Goal: Transaction & Acquisition: Book appointment/travel/reservation

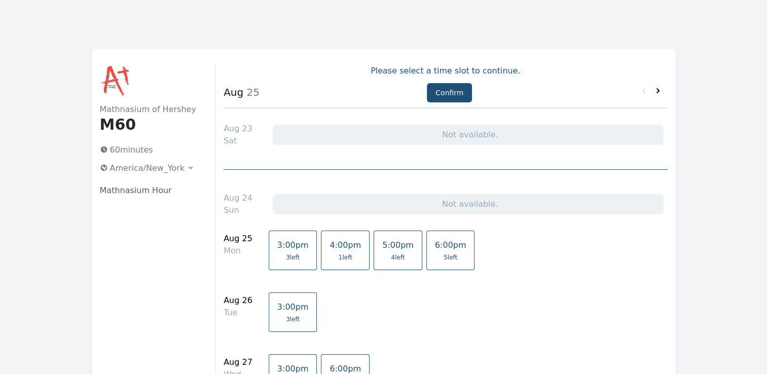
click at [656, 95] on icon at bounding box center [658, 91] width 10 height 10
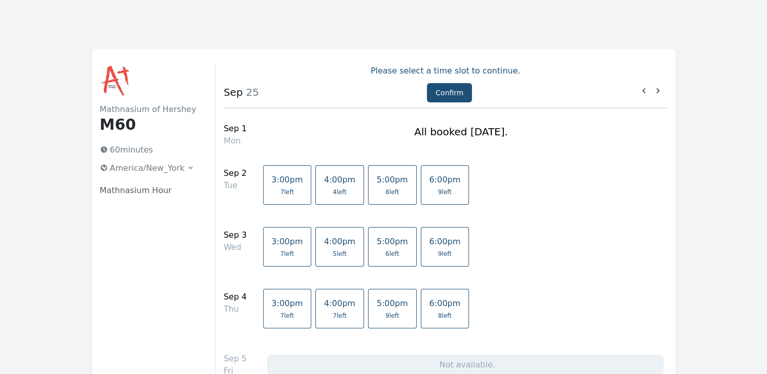
click at [324, 193] on span "4 left" at bounding box center [339, 192] width 31 height 8
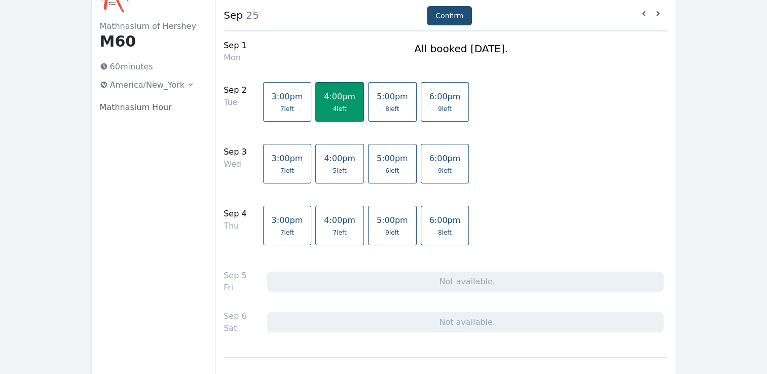
scroll to position [101, 0]
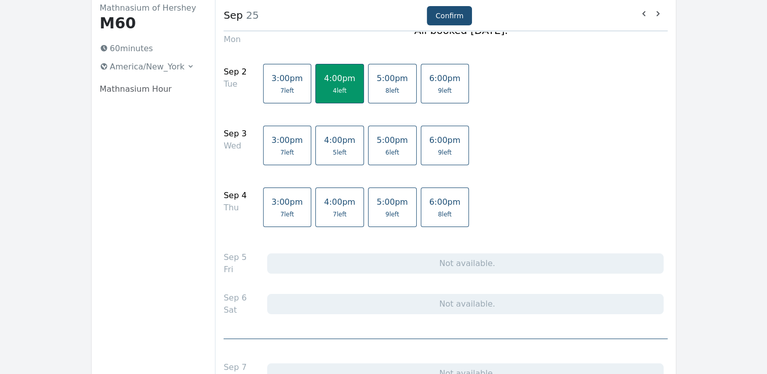
click at [335, 207] on link "4:00pm 7 left" at bounding box center [339, 208] width 49 height 40
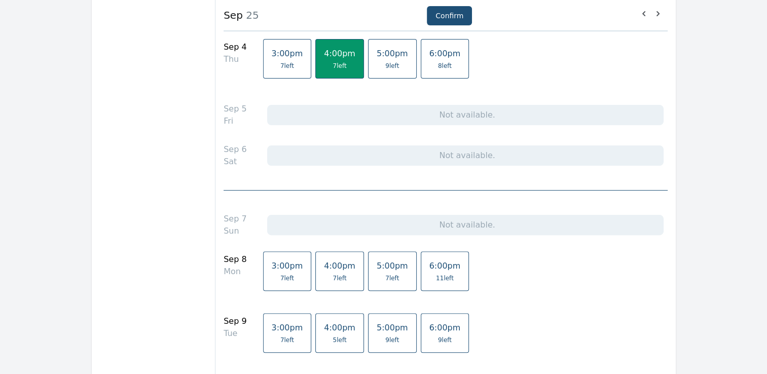
scroll to position [254, 0]
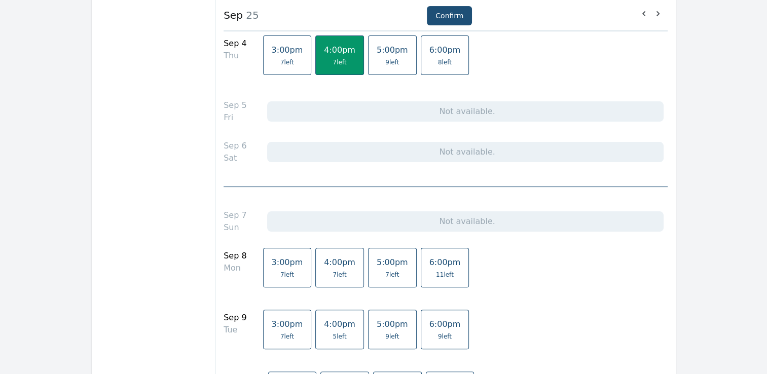
click at [330, 333] on span "5 left" at bounding box center [339, 337] width 31 height 8
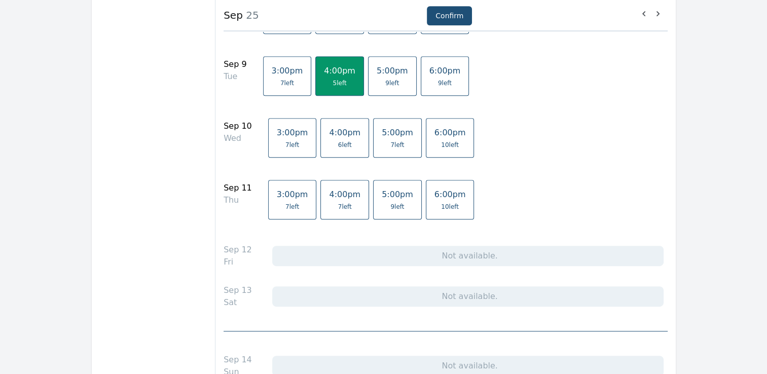
click at [339, 209] on link "4:00pm 7 left" at bounding box center [344, 200] width 49 height 40
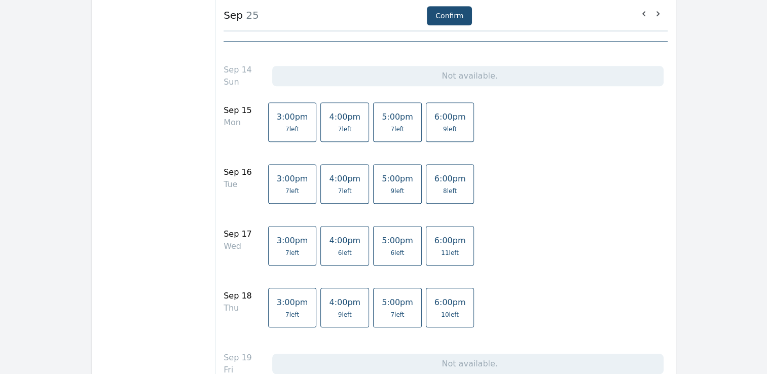
scroll to position [811, 0]
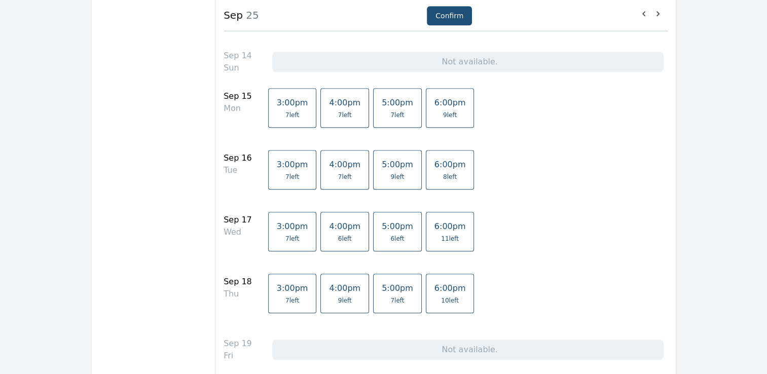
click at [337, 173] on span "7 left" at bounding box center [344, 177] width 31 height 8
click at [340, 292] on link "4:00pm 9 left" at bounding box center [344, 294] width 49 height 40
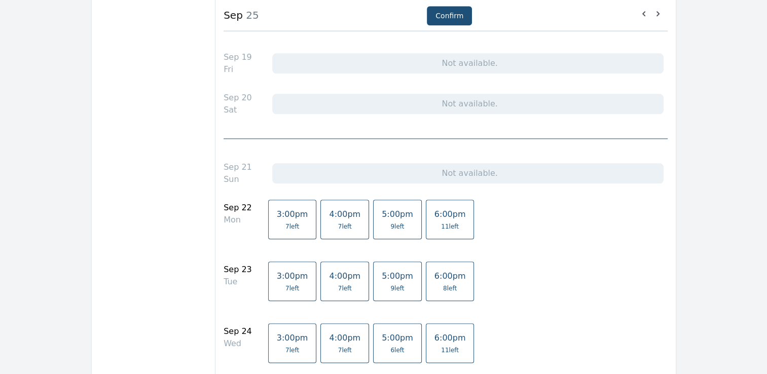
scroll to position [1116, 0]
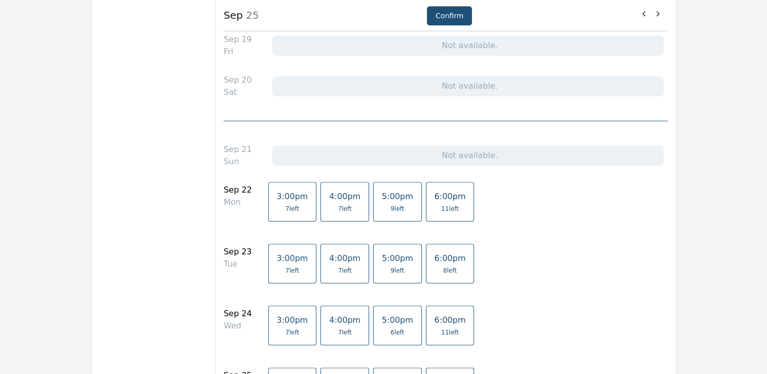
click at [338, 269] on span "7 left" at bounding box center [344, 271] width 31 height 8
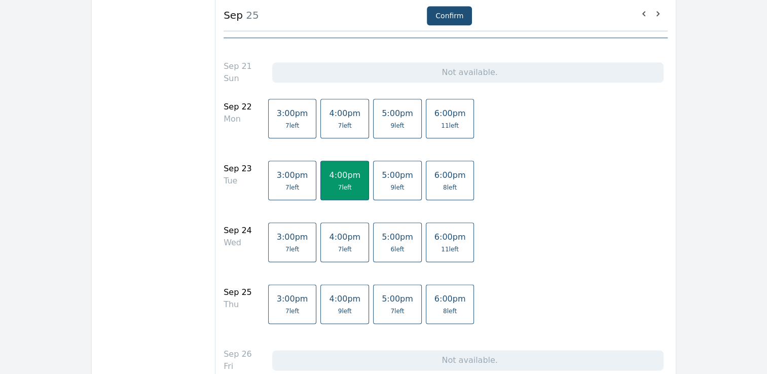
scroll to position [1217, 0]
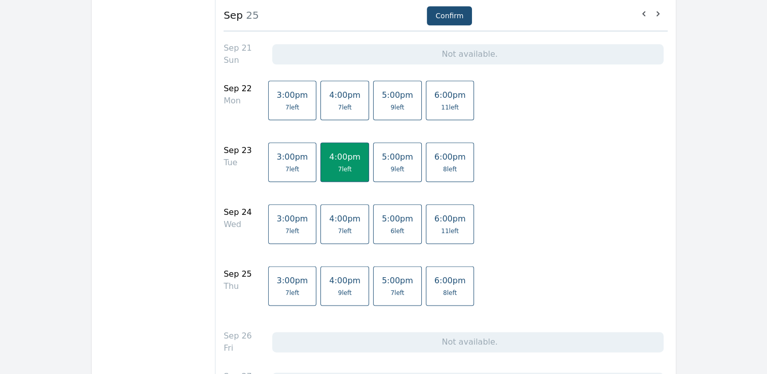
click at [330, 281] on span "4:00pm" at bounding box center [344, 281] width 31 height 10
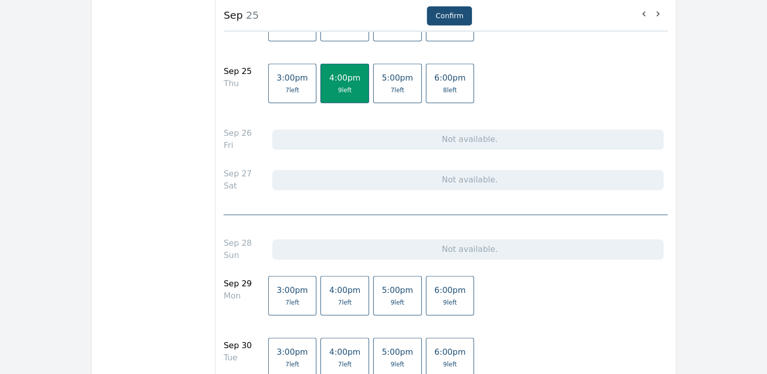
scroll to position [1470, 0]
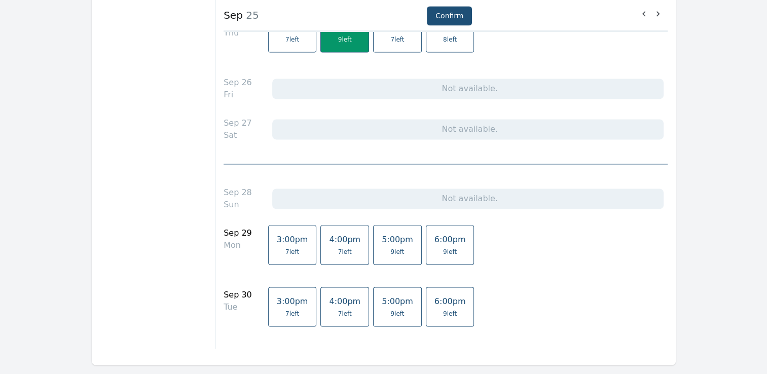
click at [335, 310] on span "7 left" at bounding box center [344, 314] width 31 height 8
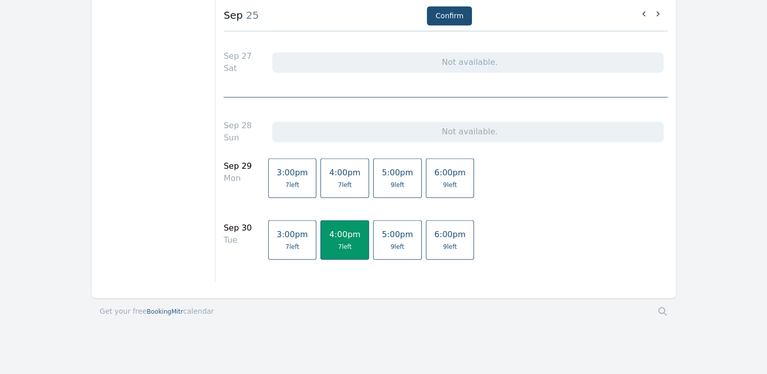
scroll to position [1538, 0]
click at [453, 20] on button "Confirm" at bounding box center [449, 15] width 45 height 19
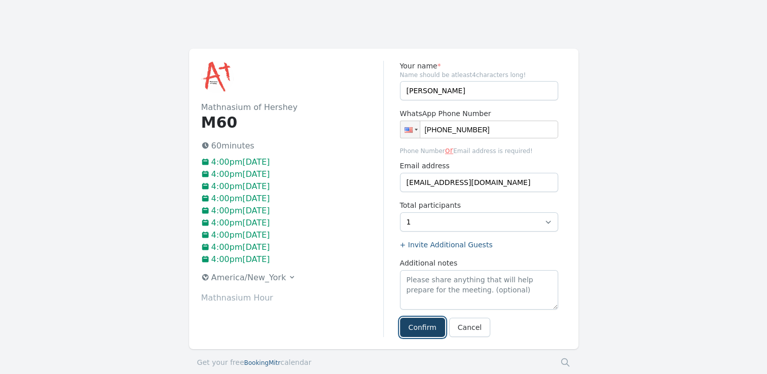
click at [433, 329] on button "Confirm" at bounding box center [422, 327] width 45 height 19
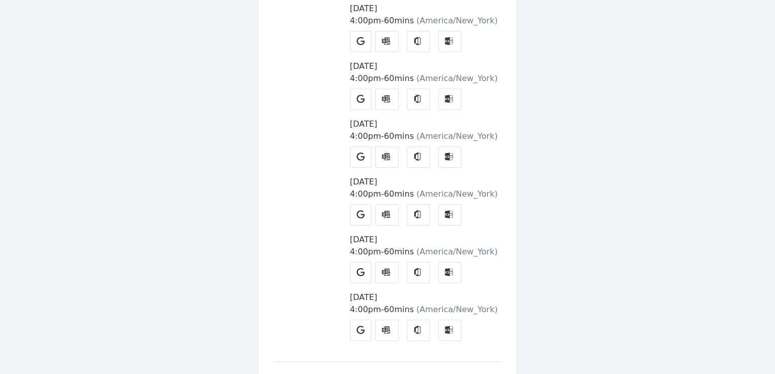
scroll to position [355, 0]
